Goal: Task Accomplishment & Management: Manage account settings

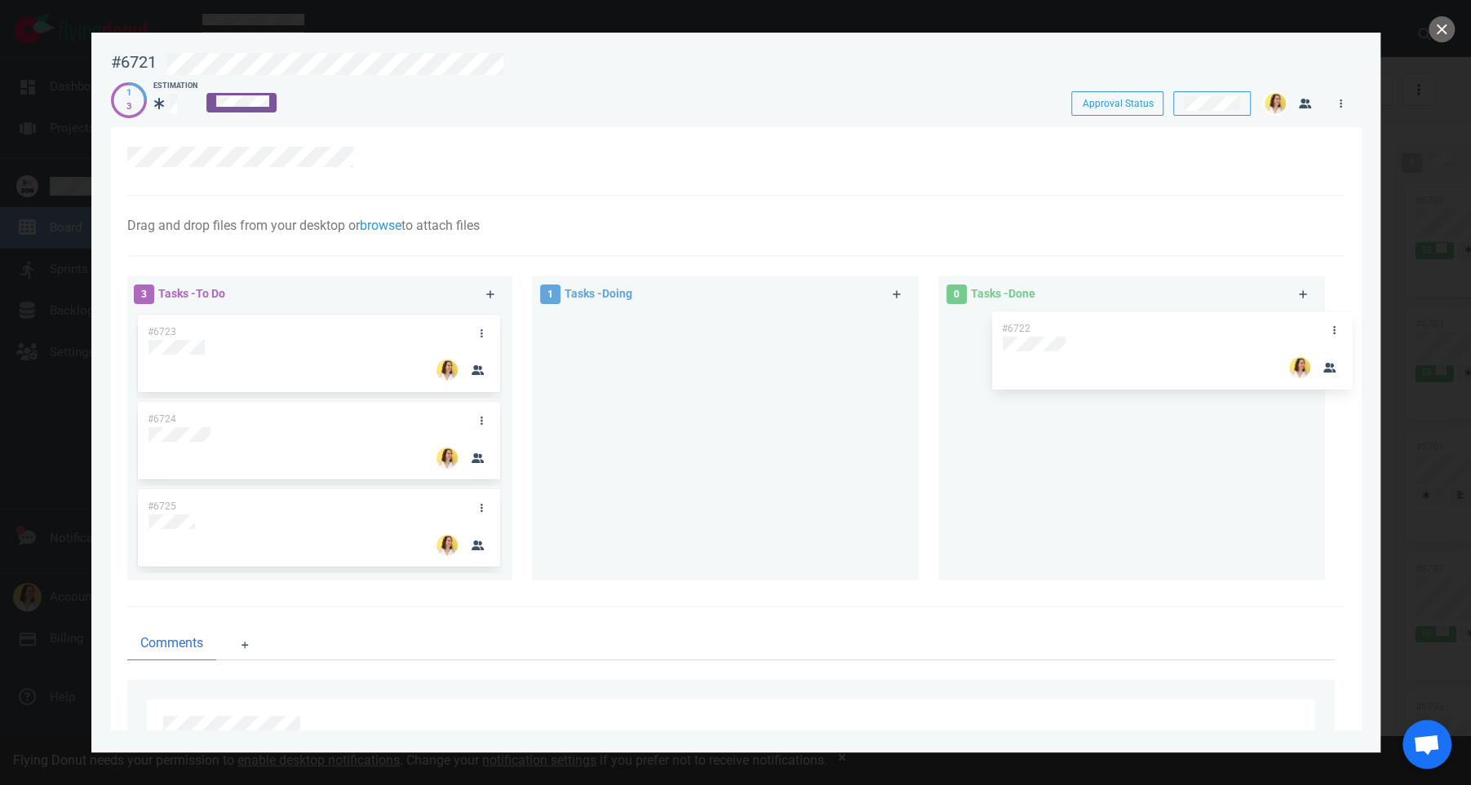
drag, startPoint x: 638, startPoint y: 339, endPoint x: 1059, endPoint y: 333, distance: 420.9
click at [1061, 333] on div "3 Tasks - To Do #6723 #6724 #6725 1 Tasks - Doing #6722 #6722 0 Tasks - Done" at bounding box center [730, 432] width 1227 height 330
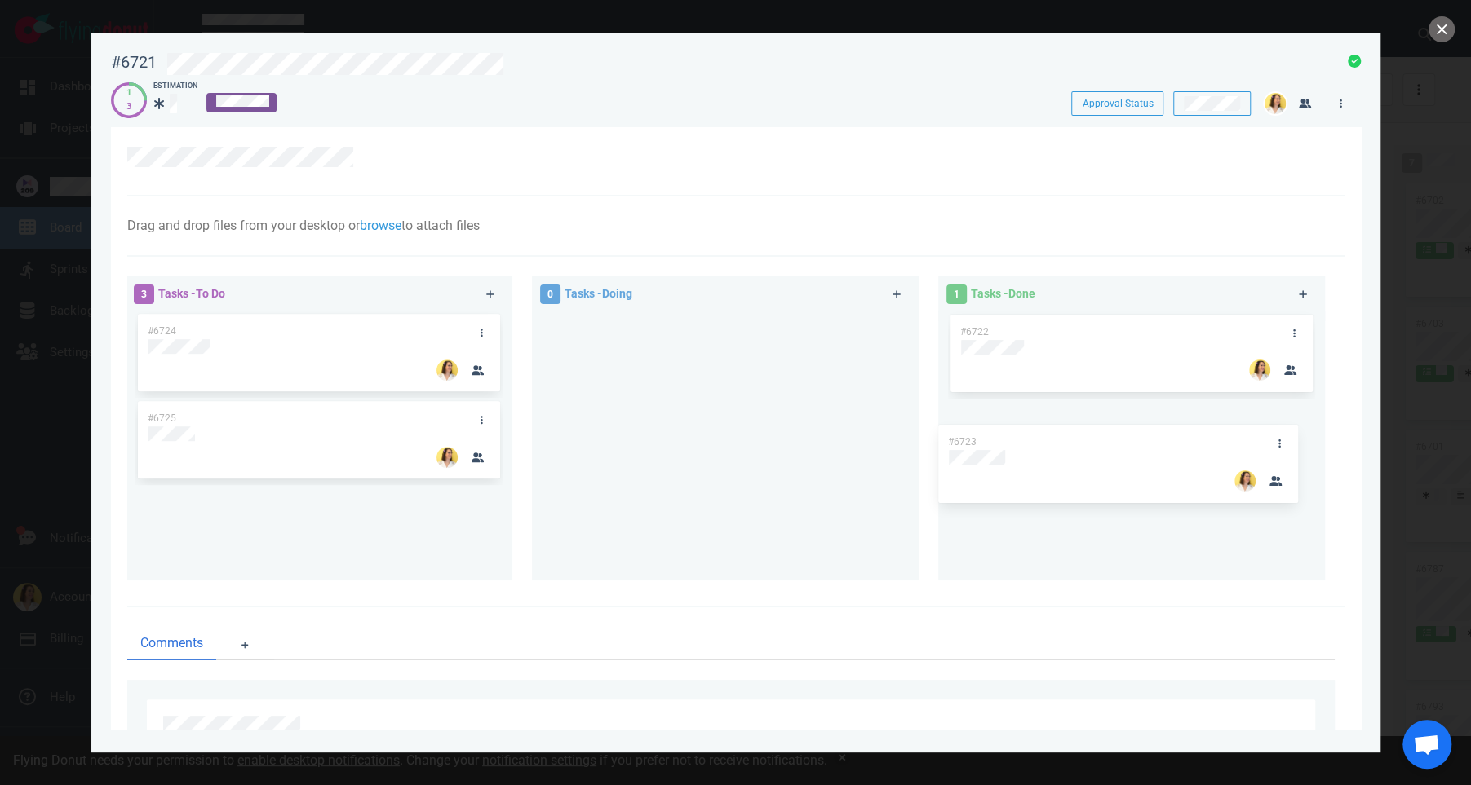
drag, startPoint x: 338, startPoint y: 342, endPoint x: 1112, endPoint y: 438, distance: 779.2
click at [1112, 438] on div "3 Tasks - To Do #6723 #6724 #6725 #6723 0 Tasks - Doing 1 Tasks - Done #6722" at bounding box center [730, 432] width 1227 height 330
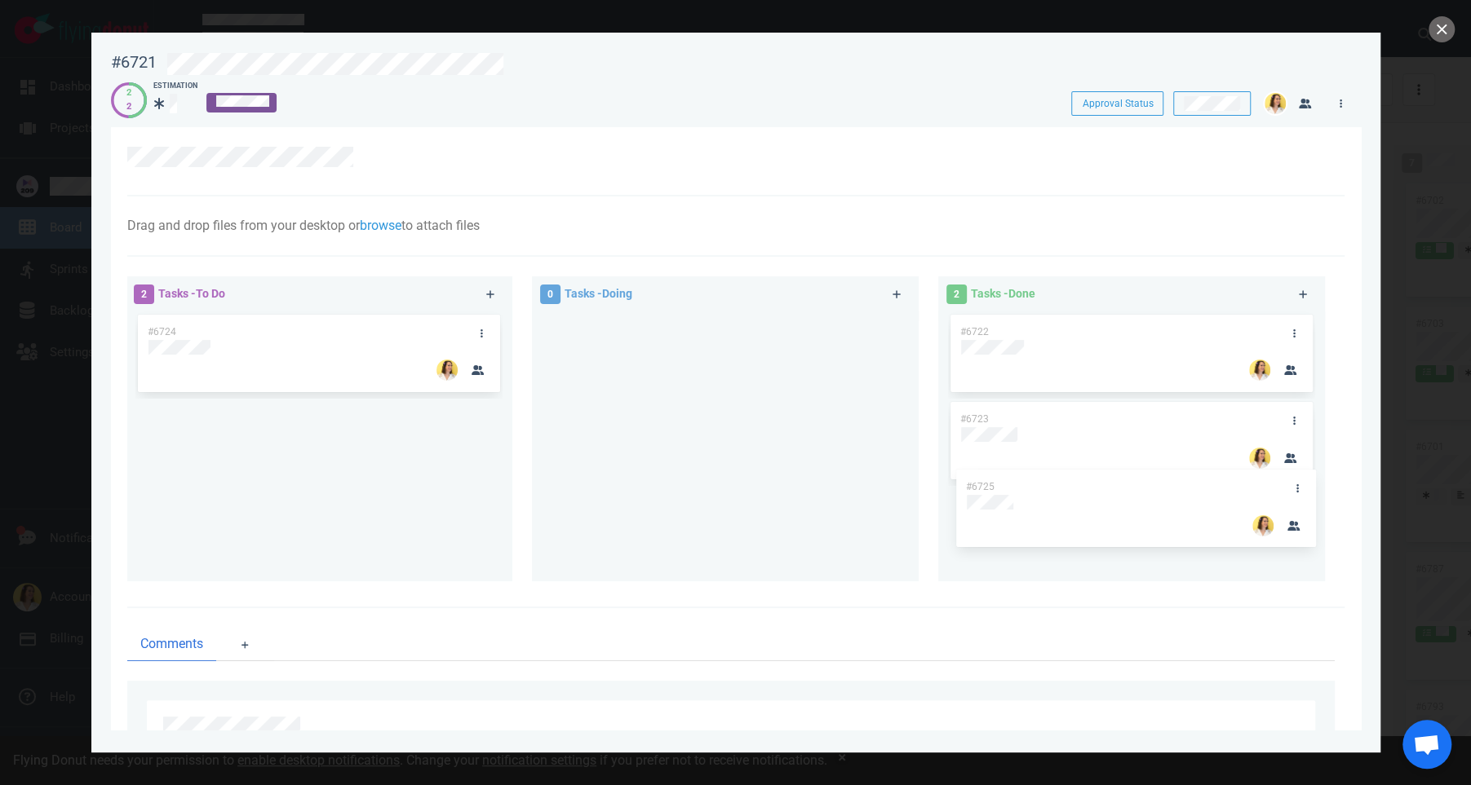
drag, startPoint x: 246, startPoint y: 418, endPoint x: 1064, endPoint y: 485, distance: 820.8
click at [1064, 485] on div "2 Tasks - To Do #6724 #6725 #6725 0 Tasks - Doing 2 Tasks - Done #6722 #6723" at bounding box center [730, 432] width 1227 height 330
click at [480, 330] on icon at bounding box center [481, 334] width 2 height 10
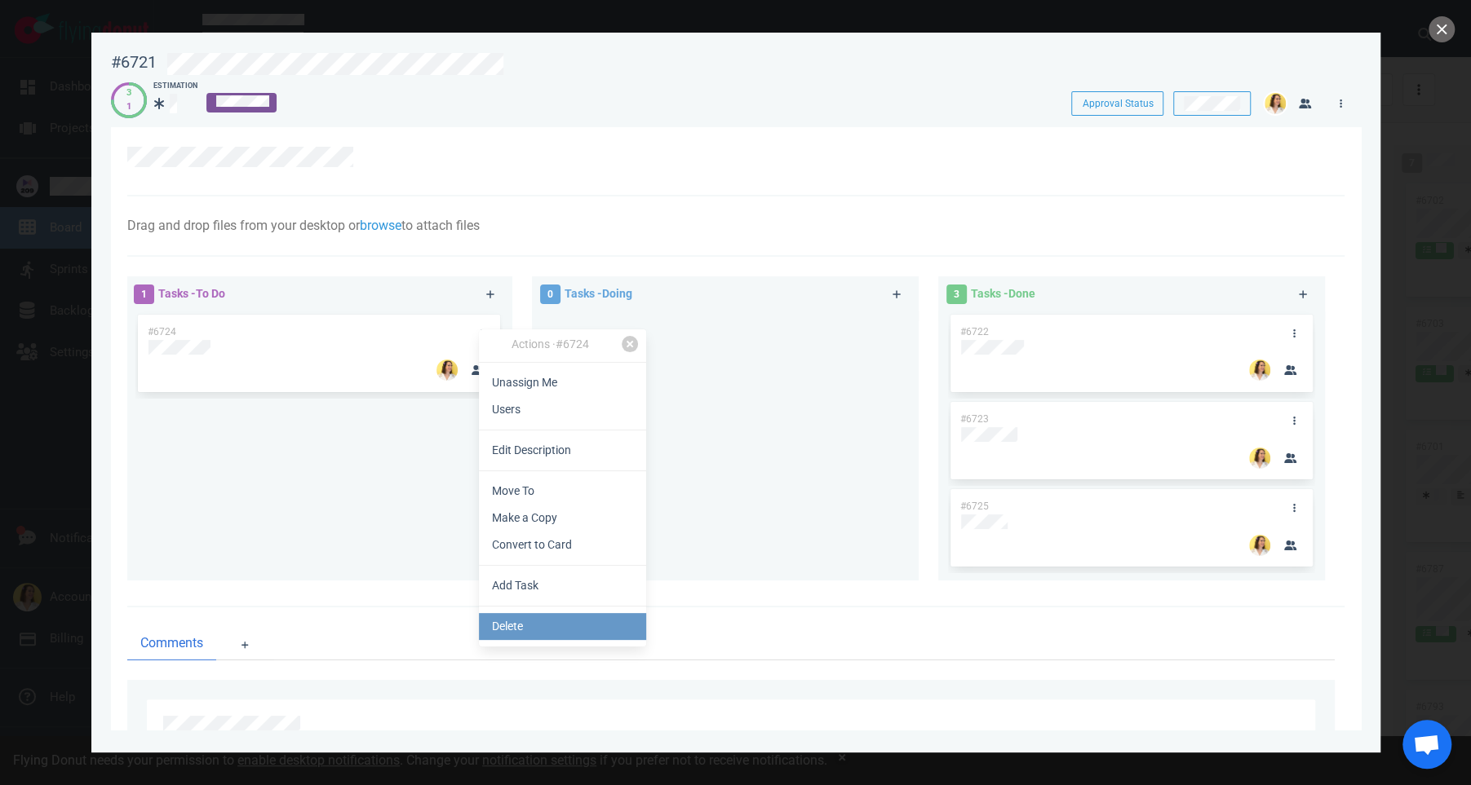
click at [527, 628] on link "Delete" at bounding box center [562, 626] width 167 height 27
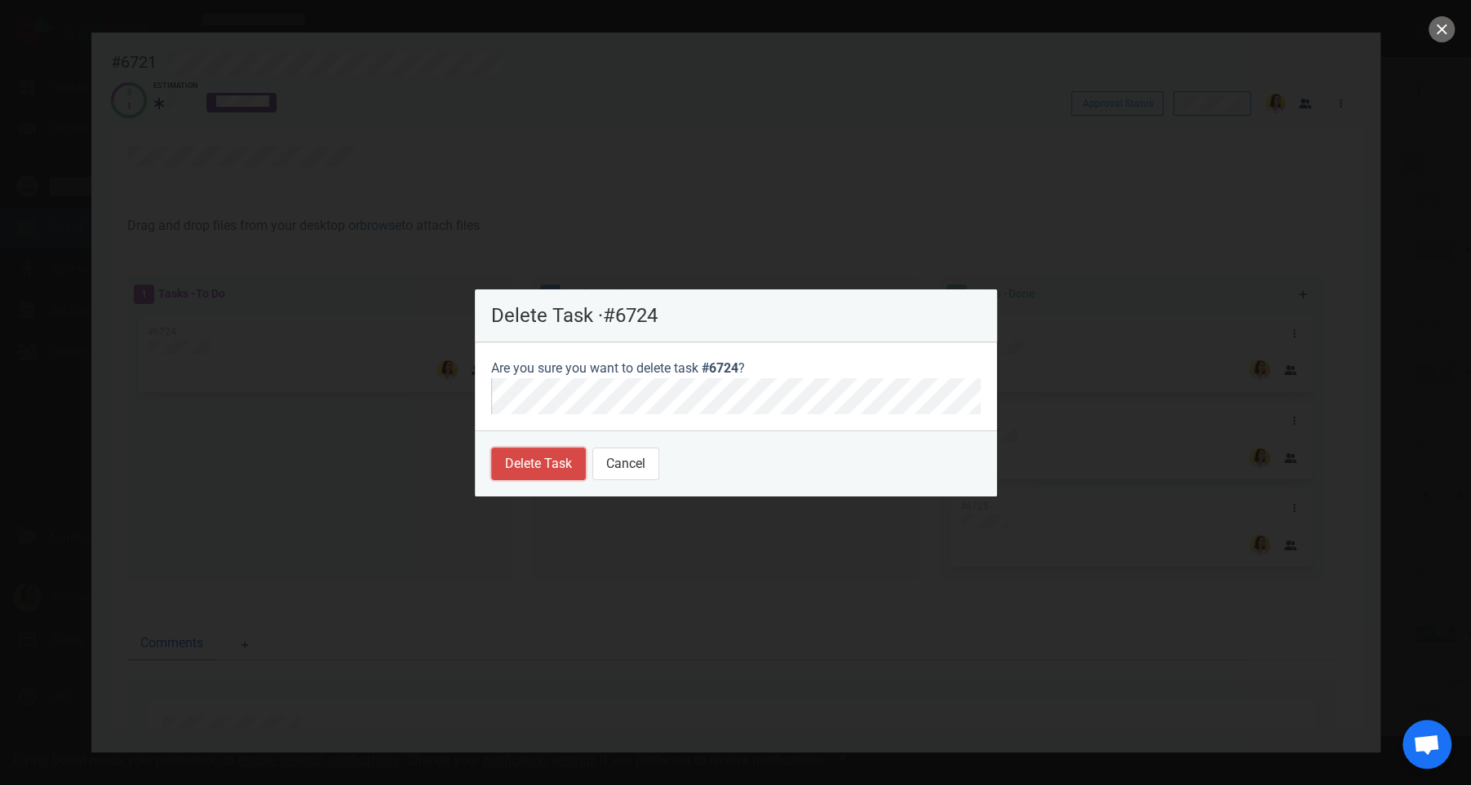
click at [539, 467] on button "Delete Task" at bounding box center [538, 464] width 95 height 33
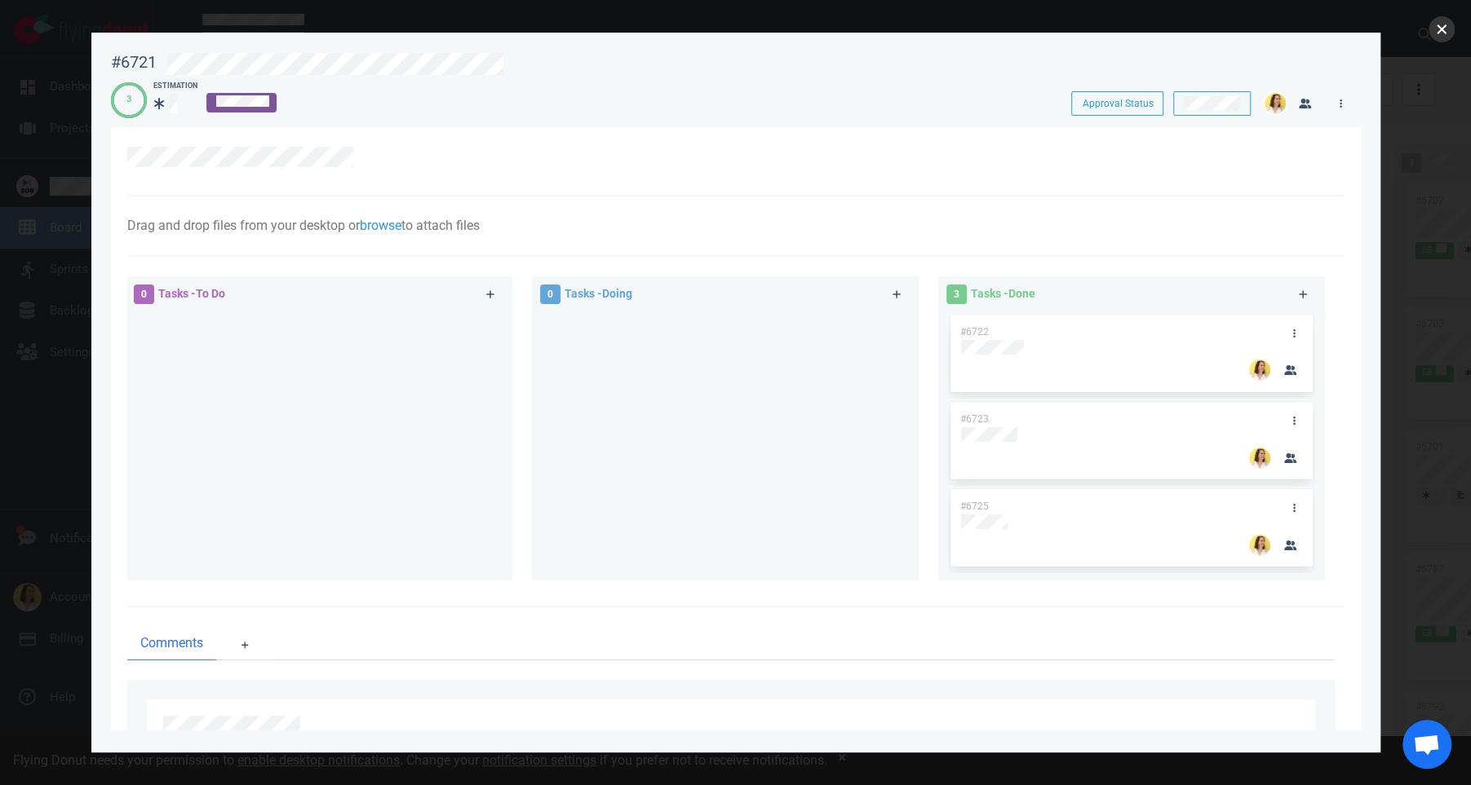
click at [1440, 36] on button "close" at bounding box center [1441, 29] width 26 height 26
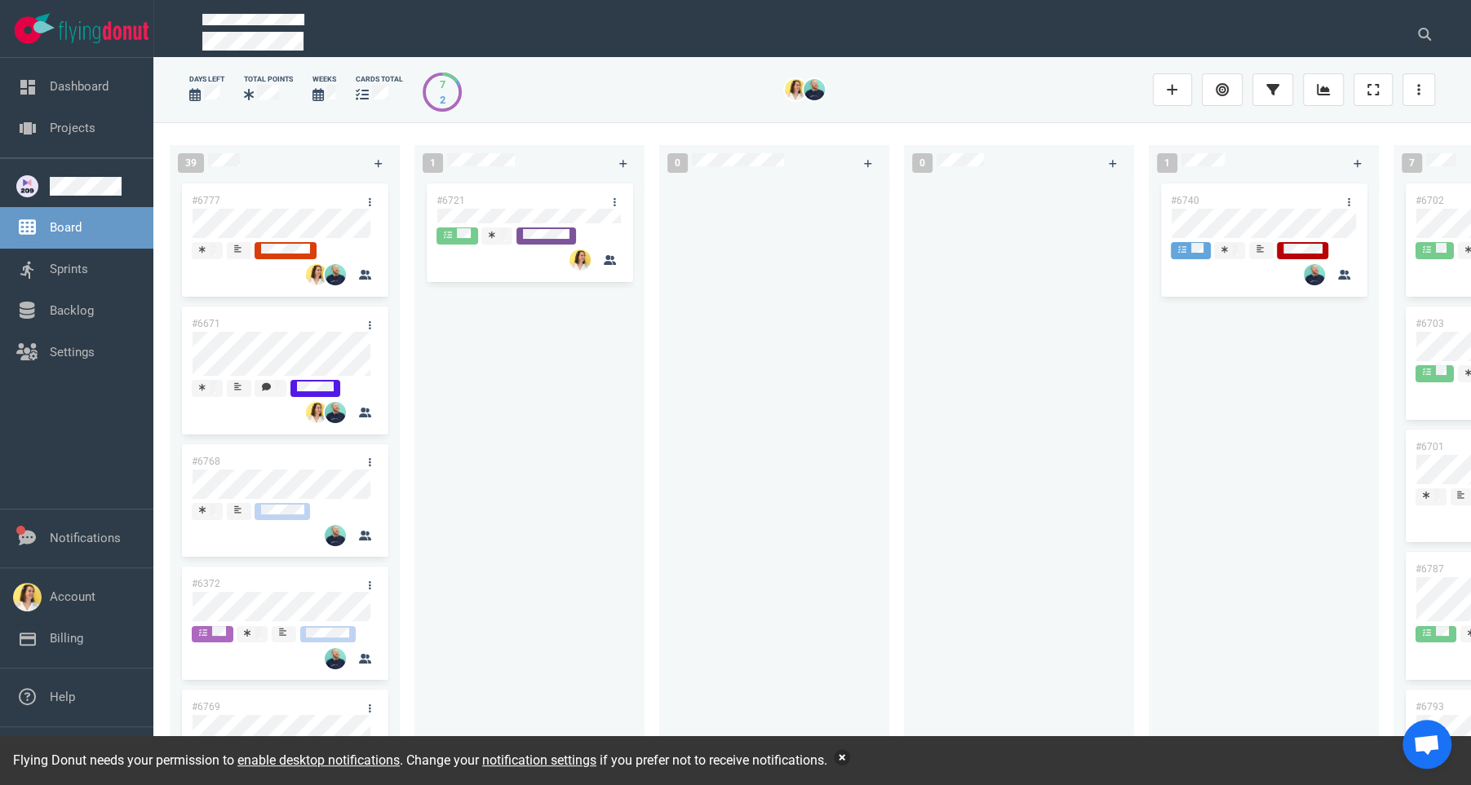
click at [850, 759] on button "button" at bounding box center [842, 758] width 16 height 16
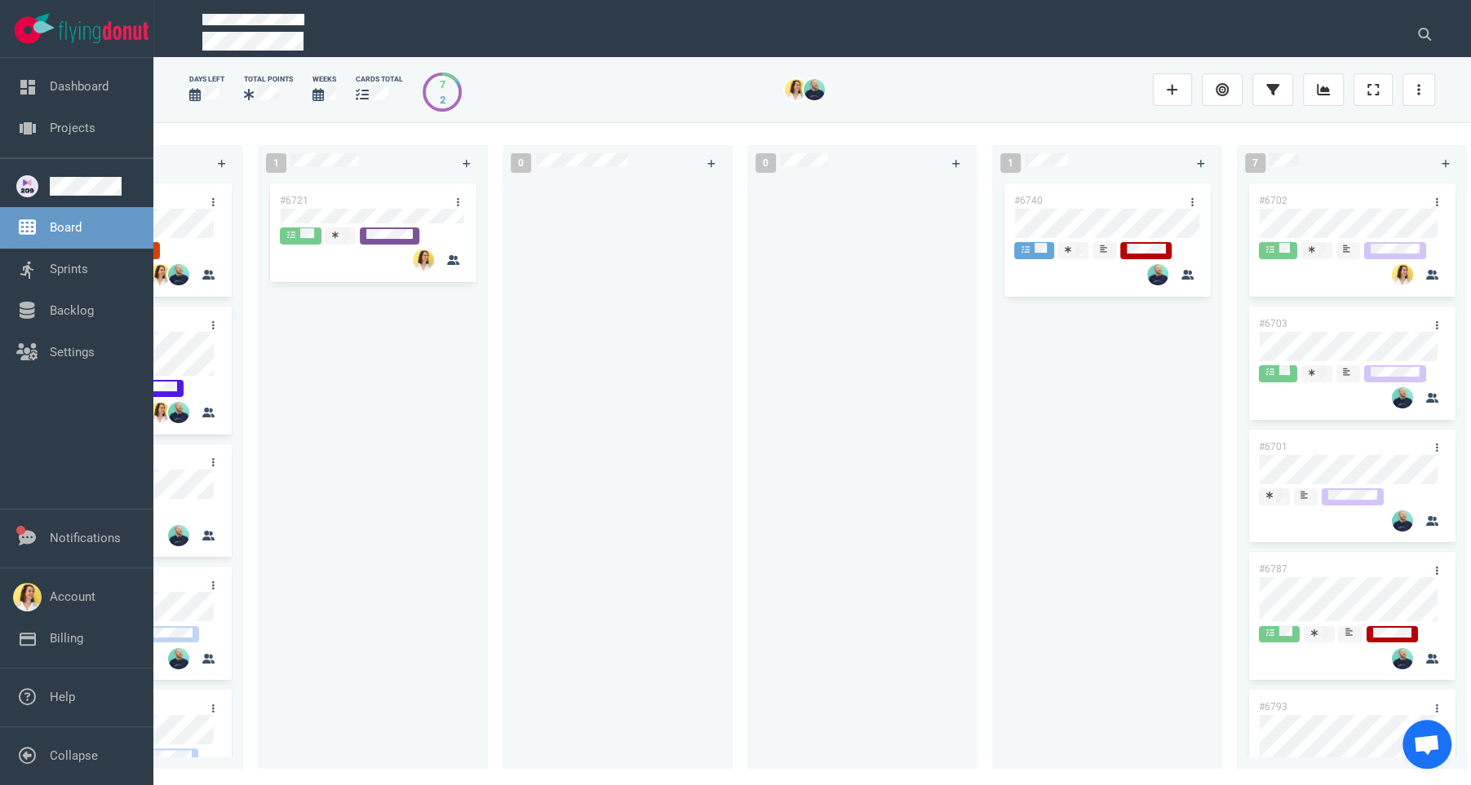
scroll to position [0, 167]
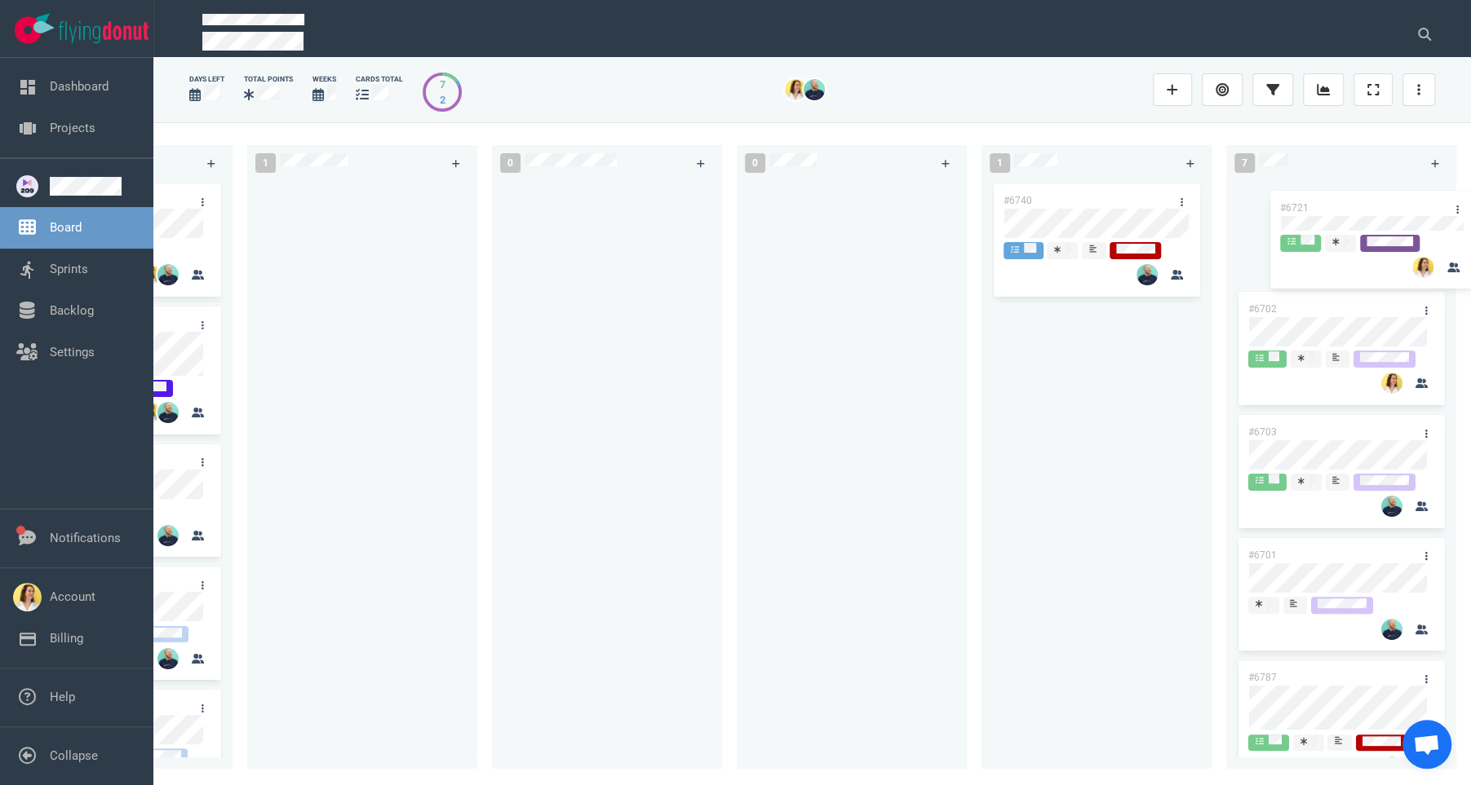
drag, startPoint x: 335, startPoint y: 195, endPoint x: 1346, endPoint y: 202, distance: 1010.6
click at [1346, 202] on div "39 #6777 #6671 #6768 #6372 #6769 #6807 #6420 #6746 #6227 #6646 #6645 #6748 1 #6…" at bounding box center [811, 453] width 1317 height 662
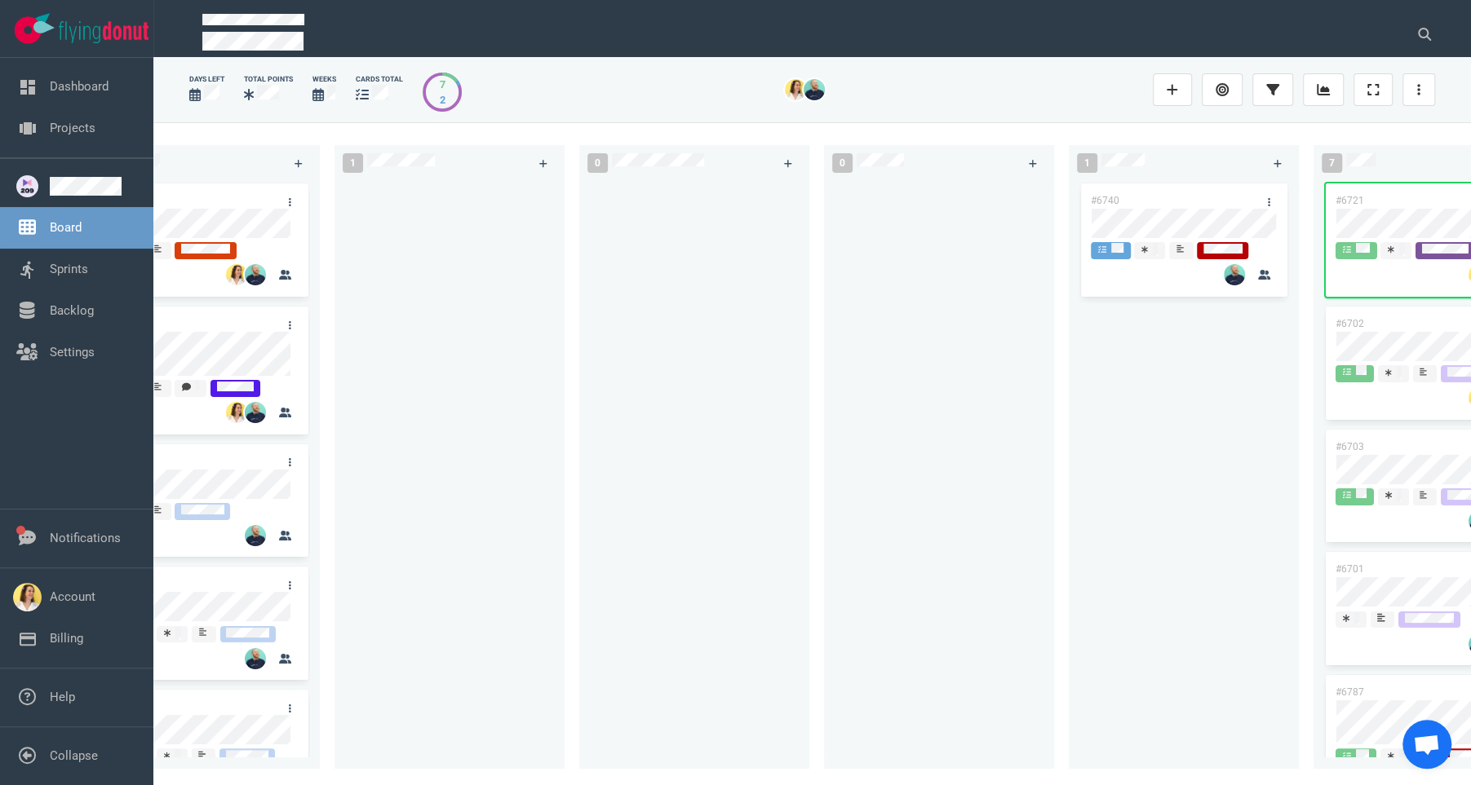
scroll to position [0, 0]
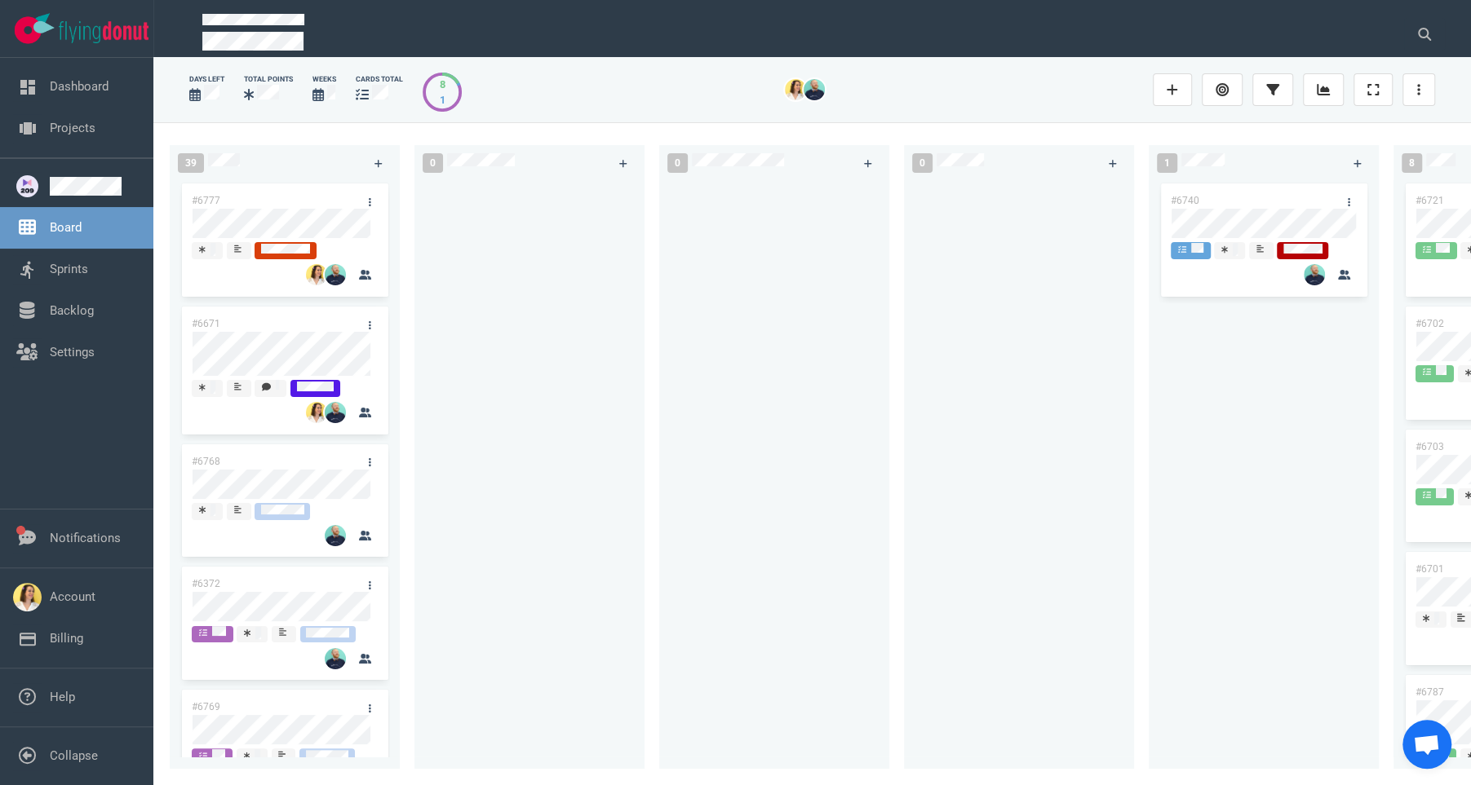
click at [467, 369] on div at bounding box center [529, 465] width 210 height 570
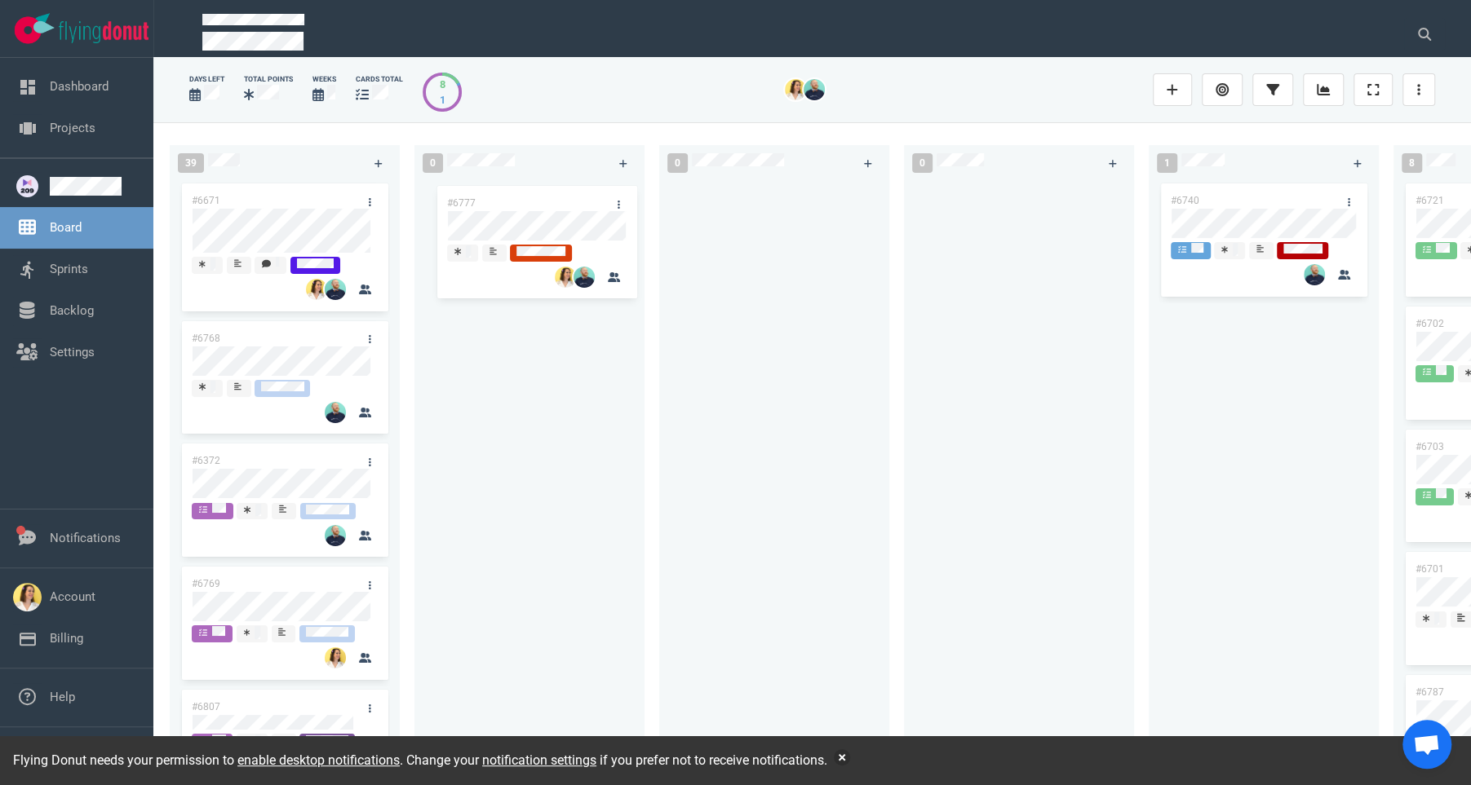
click at [543, 217] on div "39 #6777 #6671 #6768 #6372 #6769 #6807 #6420 #6746 #6227 #6646 #6645 #6748 #677…" at bounding box center [811, 453] width 1317 height 662
click at [506, 369] on div "#6777" at bounding box center [529, 465] width 210 height 570
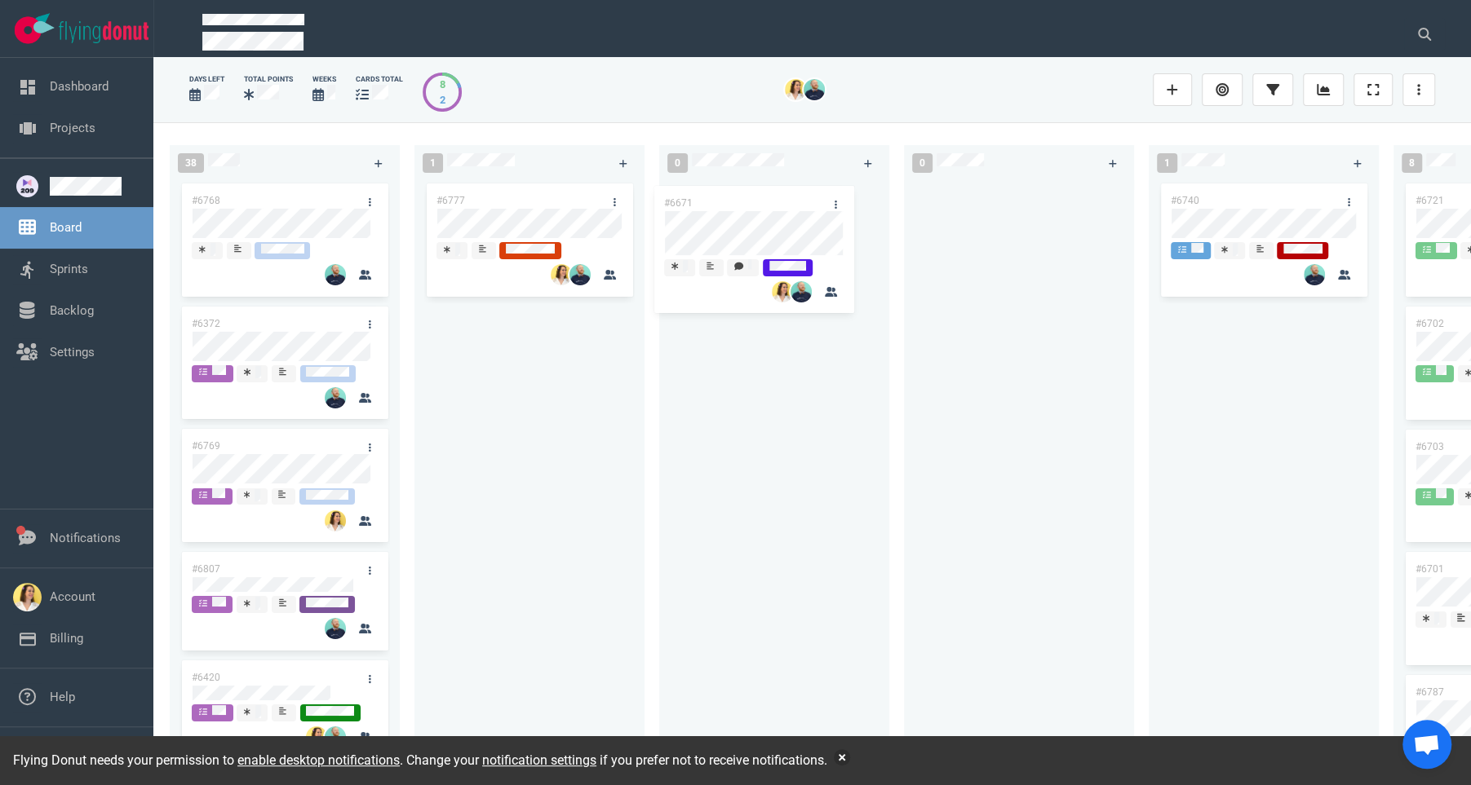
click at [753, 230] on div "38 #6671 #6768 #6372 #6769 #6807 #6420 #6746 #6227 #6646 #6645 #6748 #6671 1 #6…" at bounding box center [811, 453] width 1317 height 662
click at [850, 759] on button "button" at bounding box center [842, 758] width 16 height 16
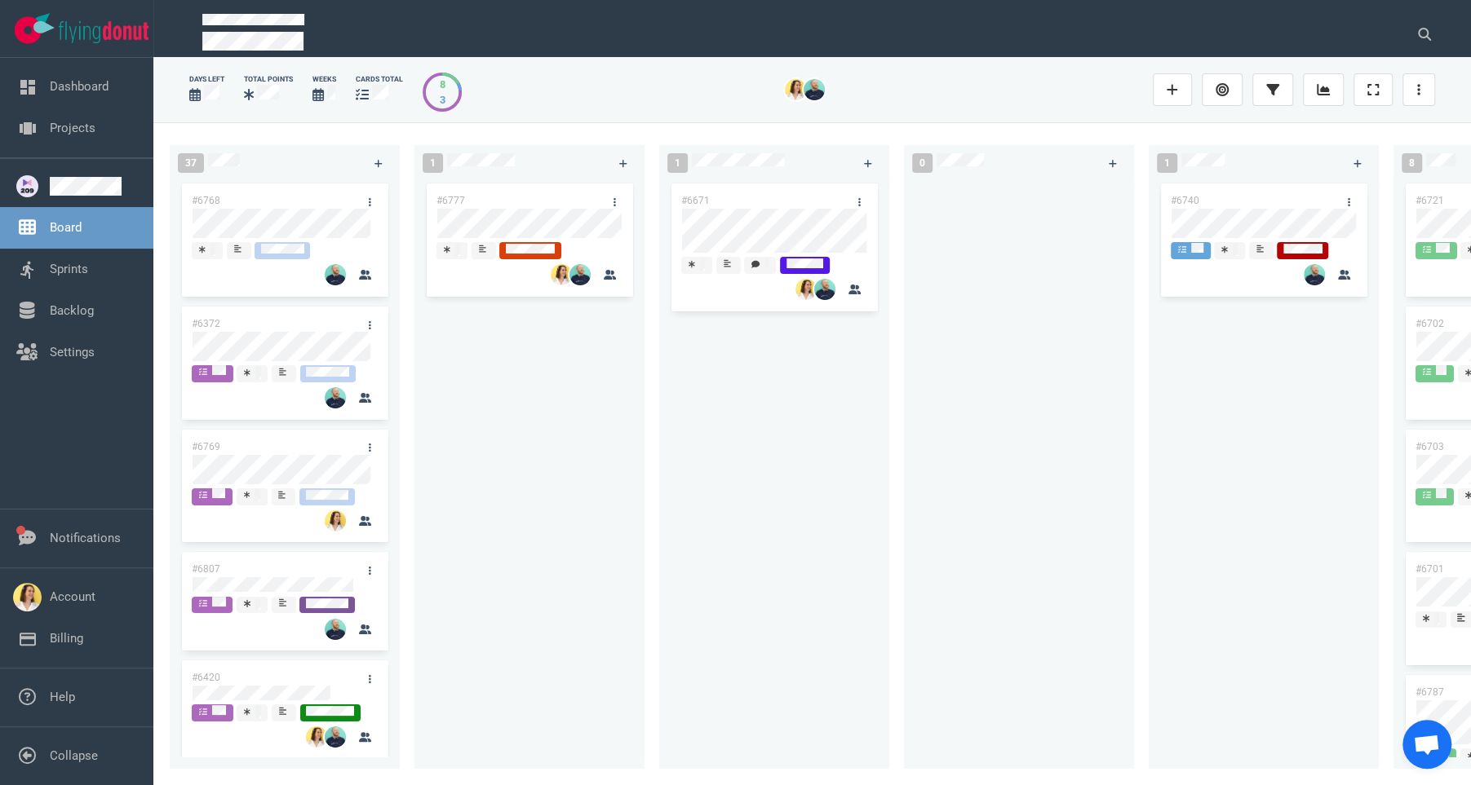
click at [510, 438] on div "#6777" at bounding box center [529, 465] width 210 height 570
